Goal: Task Accomplishment & Management: Use online tool/utility

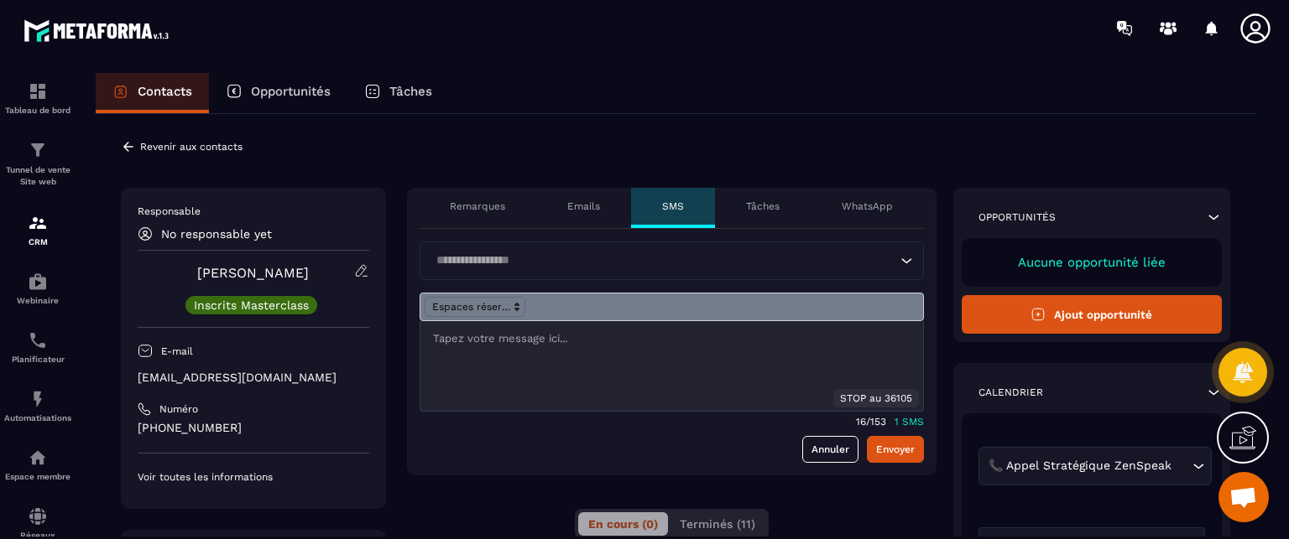
click at [486, 206] on p "Remarques" at bounding box center [477, 206] width 55 height 13
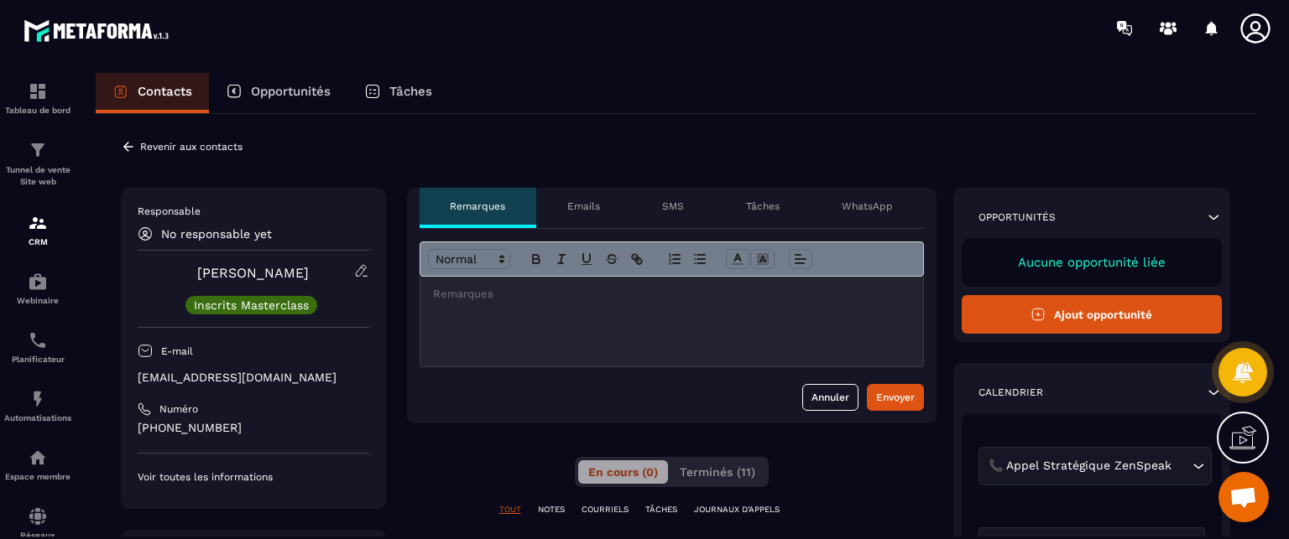
click at [1265, 22] on icon at bounding box center [1255, 29] width 34 height 34
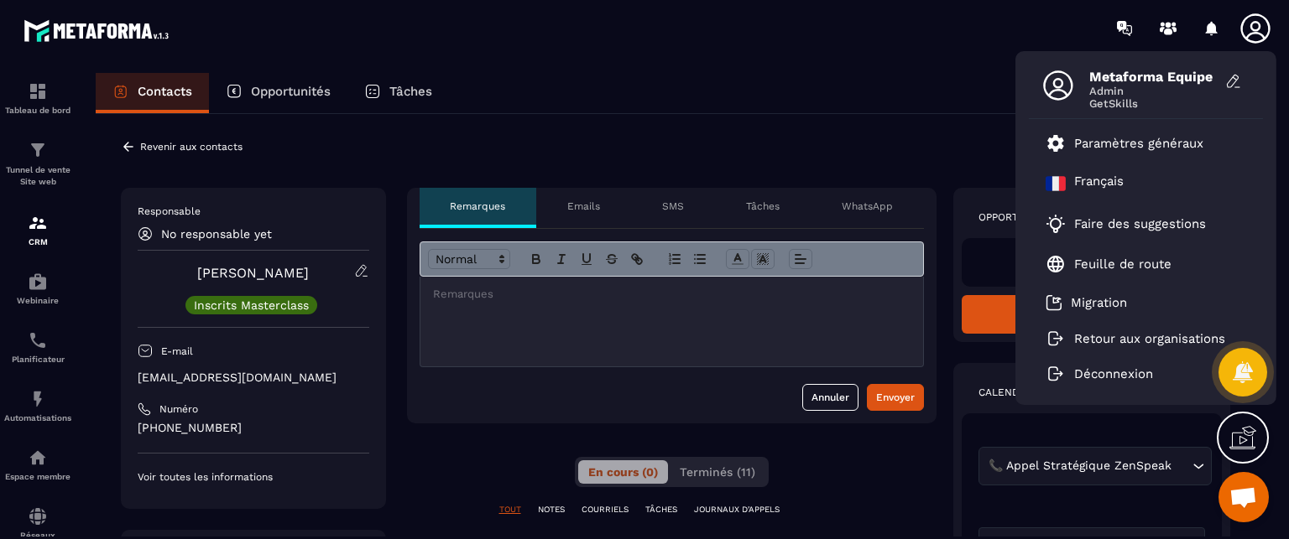
click at [815, 103] on div "Contacts Opportunités Tâches" at bounding box center [675, 93] width 1159 height 40
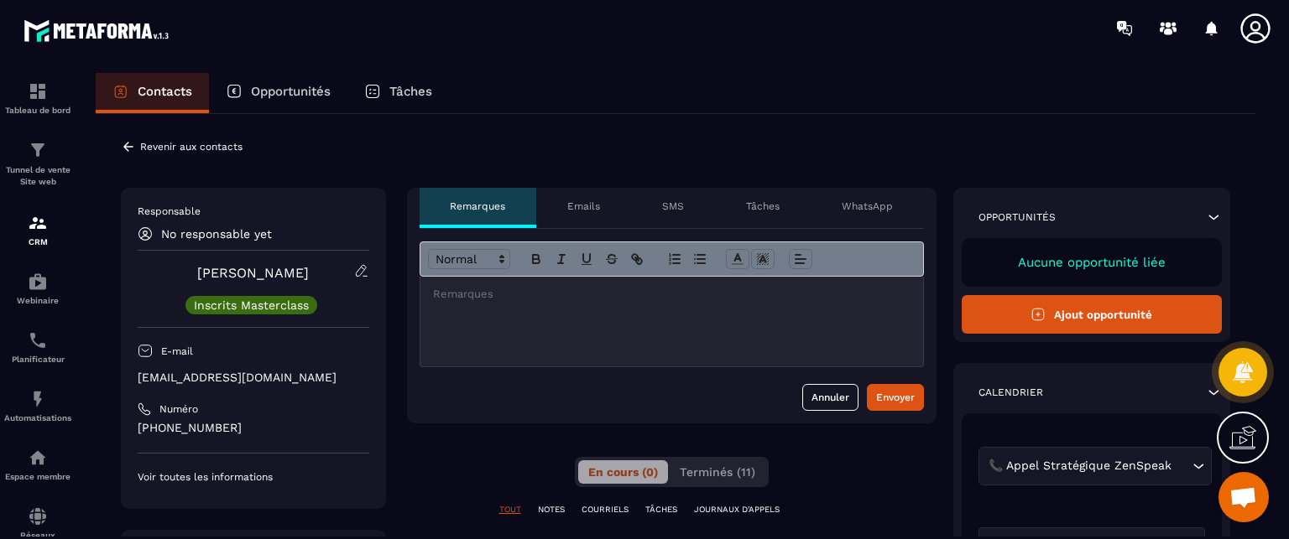
click at [27, 418] on p "Automatisations" at bounding box center [37, 418] width 67 height 9
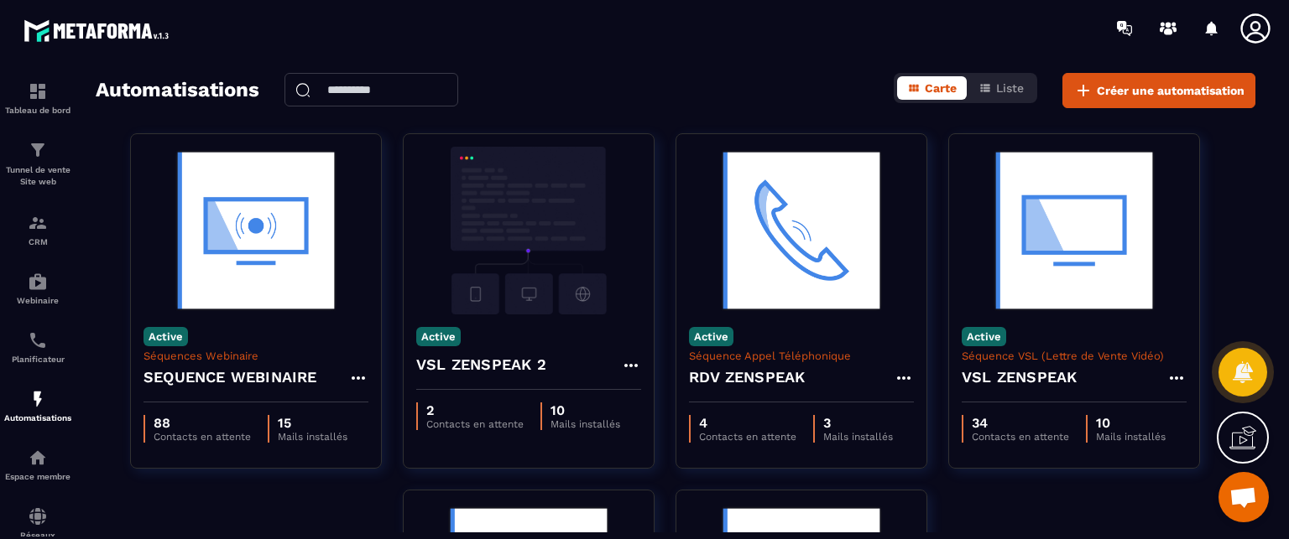
click at [655, 39] on div at bounding box center [742, 28] width 1091 height 56
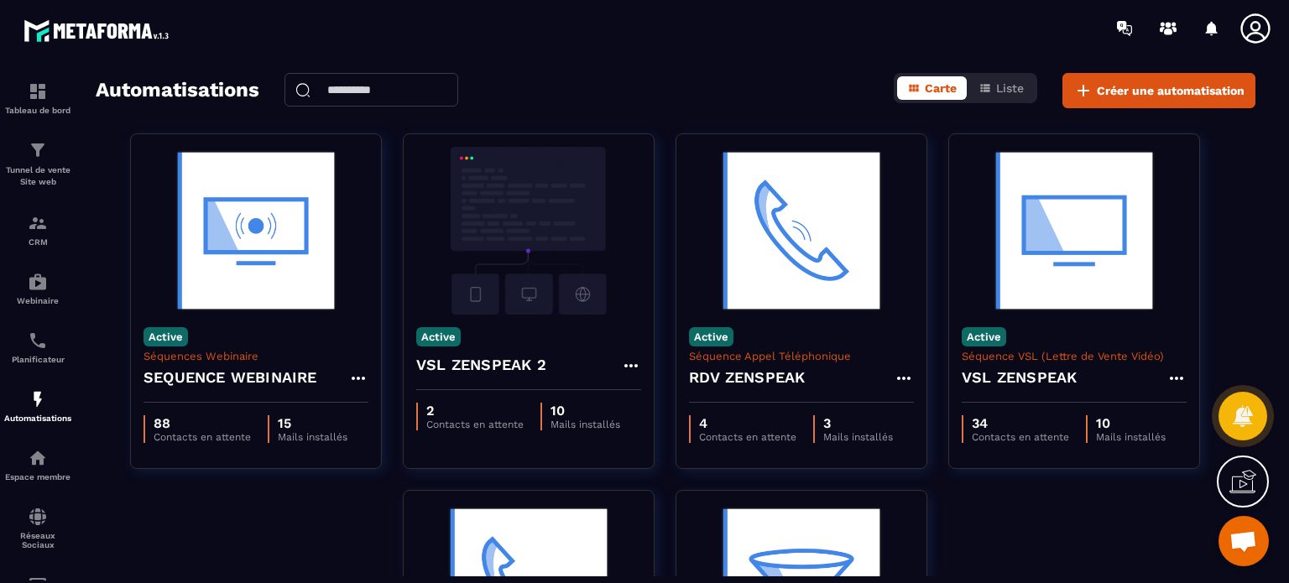
click at [1261, 18] on icon at bounding box center [1255, 29] width 34 height 34
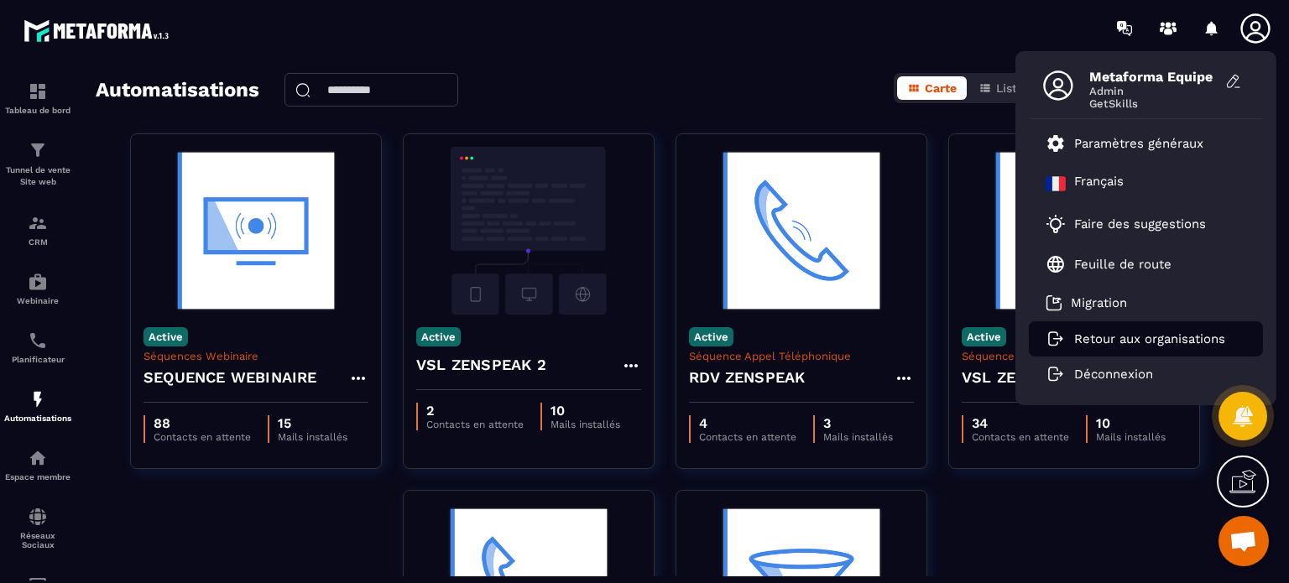
click at [1082, 341] on p "Retour aux organisations" at bounding box center [1149, 338] width 151 height 15
click at [1100, 332] on p "Retour aux organisations" at bounding box center [1149, 338] width 151 height 15
click at [1188, 342] on p "Retour aux organisations" at bounding box center [1149, 338] width 151 height 15
click at [1147, 339] on p "Retour aux organisations" at bounding box center [1149, 338] width 151 height 15
click at [1124, 331] on p "Retour aux organisations" at bounding box center [1149, 338] width 151 height 15
